Goal: Transaction & Acquisition: Purchase product/service

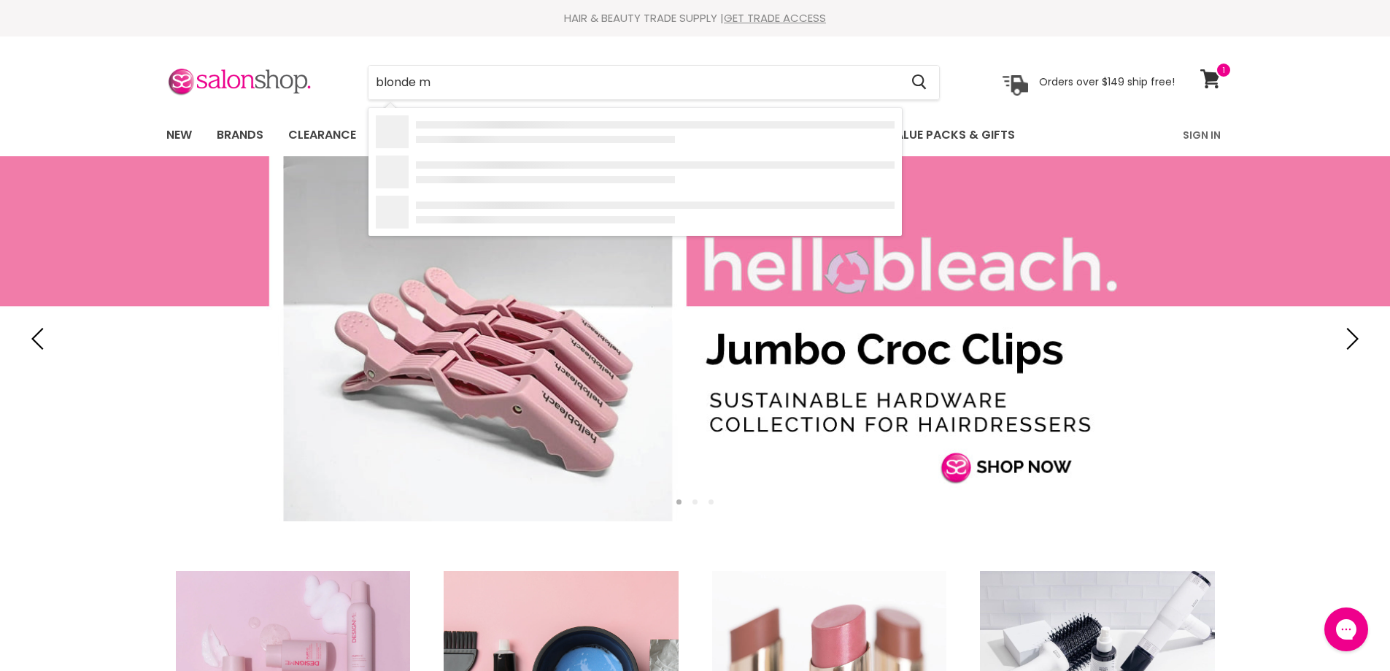
type input "blonde me"
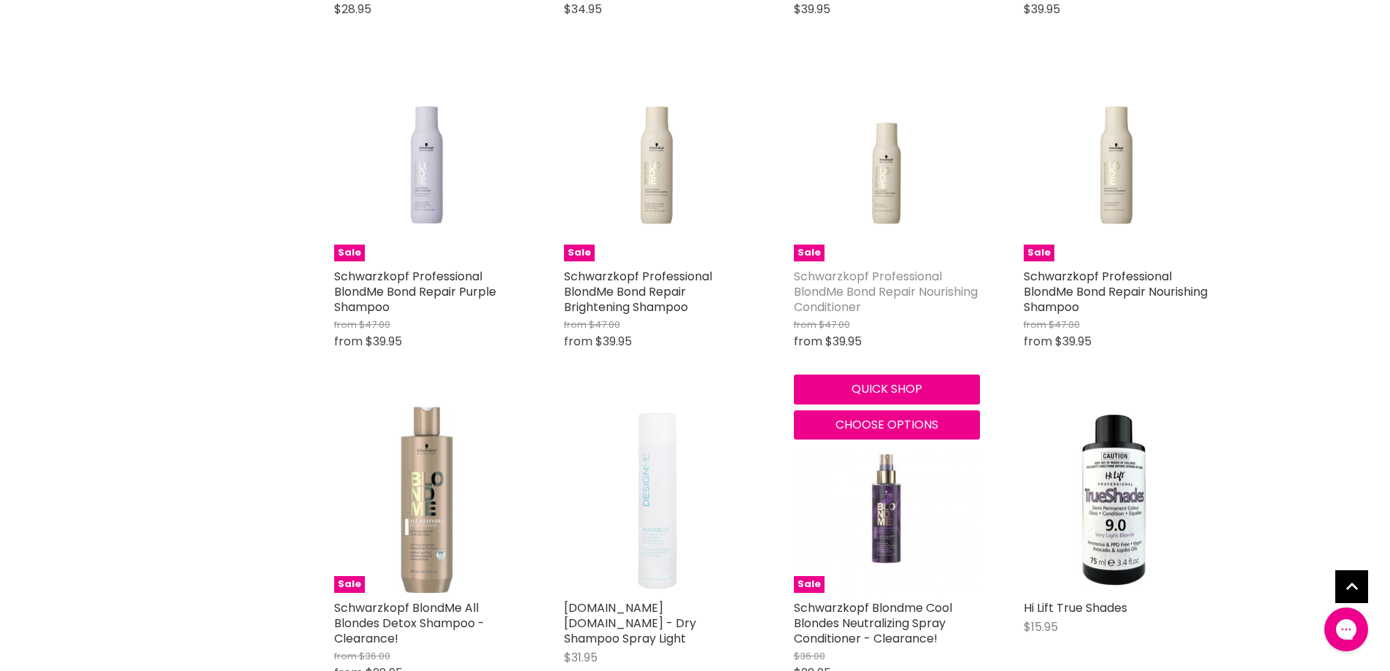
scroll to position [1241, 0]
